Goal: Information Seeking & Learning: Check status

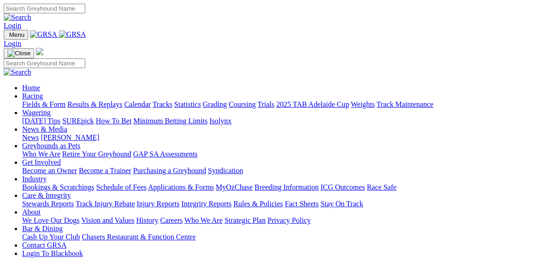
click at [101, 100] on link "Results & Replays" at bounding box center [94, 104] width 55 height 8
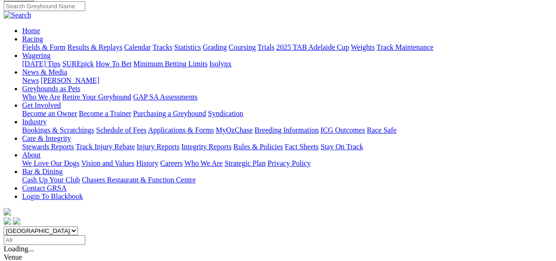
scroll to position [111, 0]
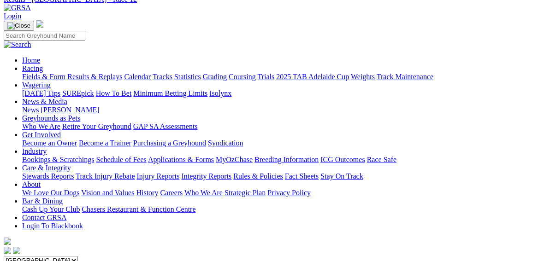
scroll to position [74, 0]
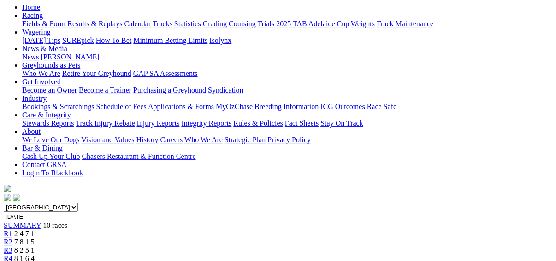
scroll to position [37, 0]
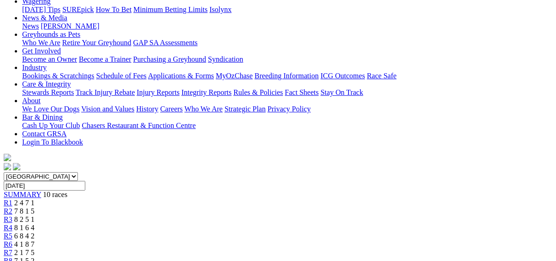
scroll to position [111, 0]
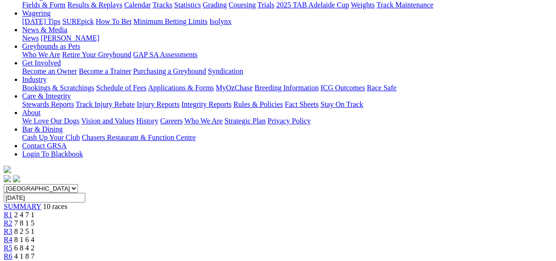
scroll to position [37, 0]
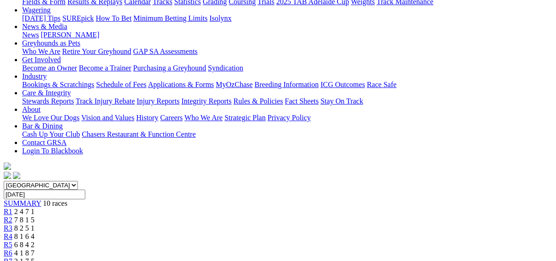
scroll to position [111, 0]
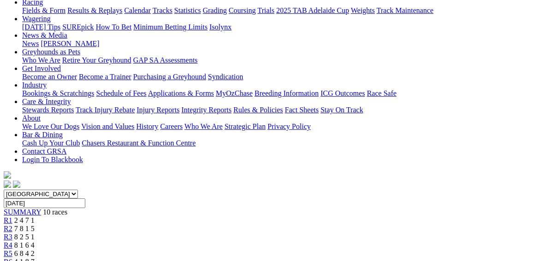
click at [12, 250] on span "R5" at bounding box center [8, 254] width 9 height 8
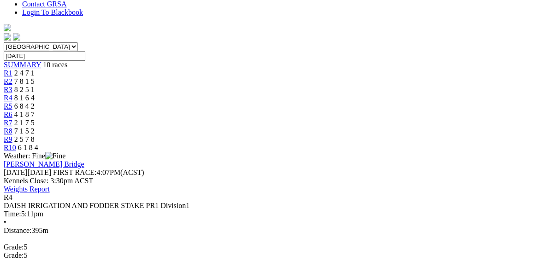
scroll to position [74, 0]
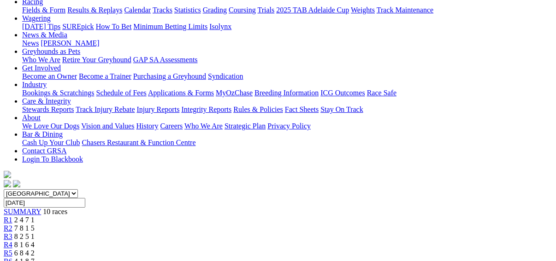
scroll to position [111, 0]
click at [12, 225] on span "R2" at bounding box center [8, 229] width 9 height 8
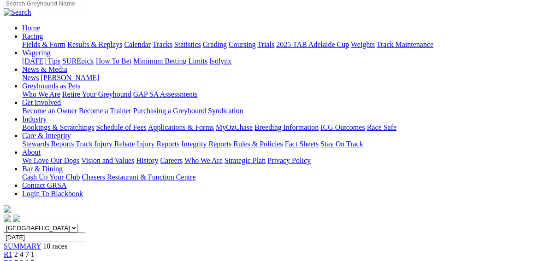
scroll to position [74, 0]
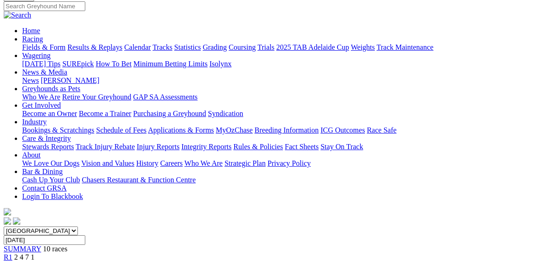
click at [12, 253] on link "R1" at bounding box center [8, 257] width 9 height 8
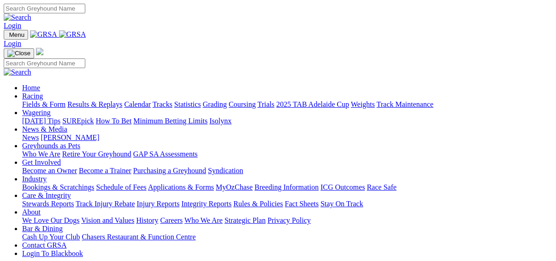
click at [30, 100] on link "Fields & Form" at bounding box center [43, 104] width 43 height 8
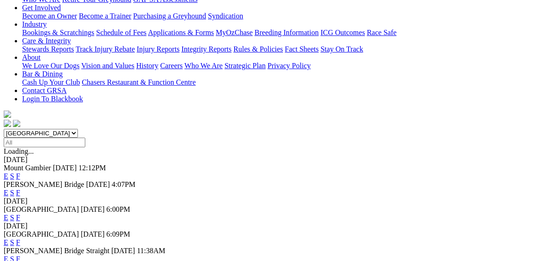
scroll to position [184, 0]
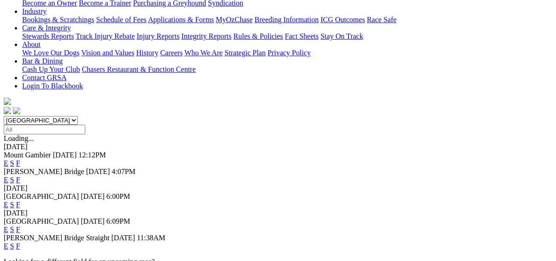
click at [20, 242] on link "F" at bounding box center [18, 246] width 4 height 8
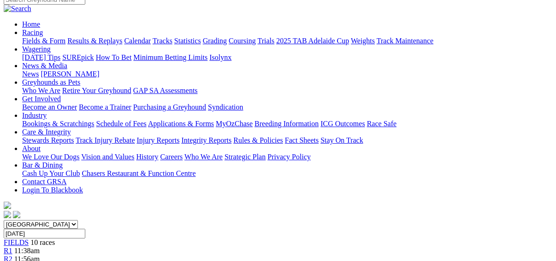
scroll to position [74, 0]
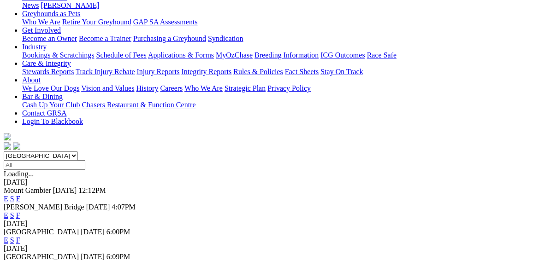
scroll to position [221, 0]
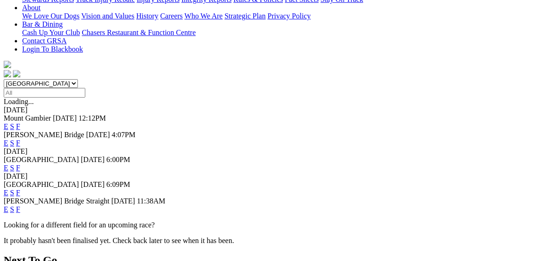
click at [8, 206] on link "E" at bounding box center [6, 210] width 5 height 8
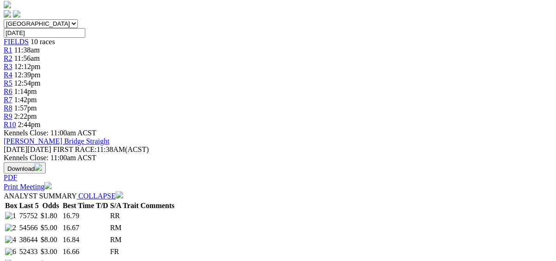
scroll to position [258, 0]
